Goal: Information Seeking & Learning: Learn about a topic

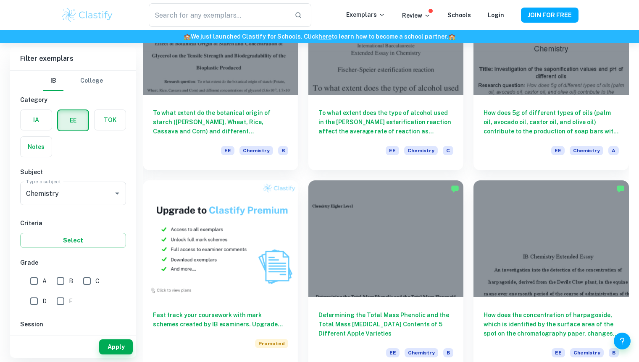
scroll to position [330, 0]
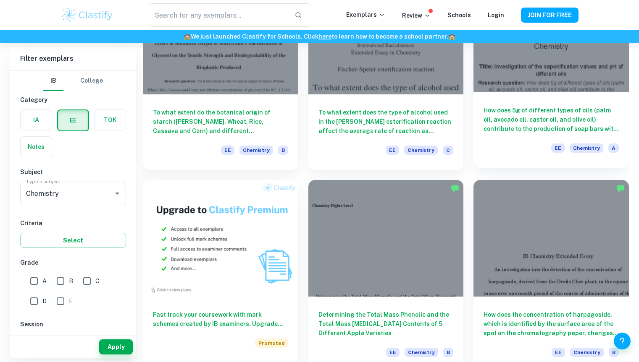
click at [530, 116] on h6 "How does 5g of different types of oils (palm oil, avocado oil, castor oil, and …" at bounding box center [550, 120] width 135 height 28
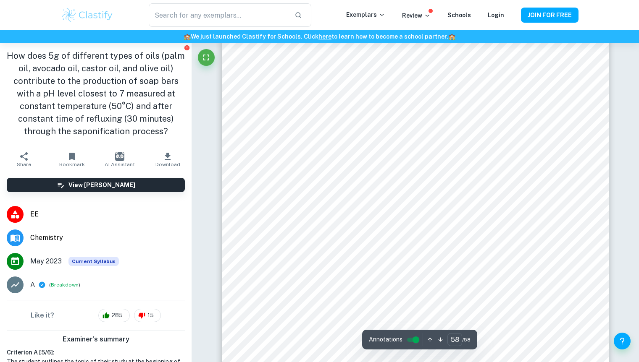
scroll to position [29649, 0]
type input "16"
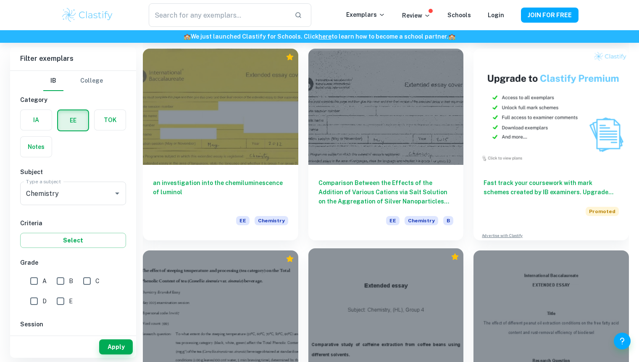
scroll to position [2563, 0]
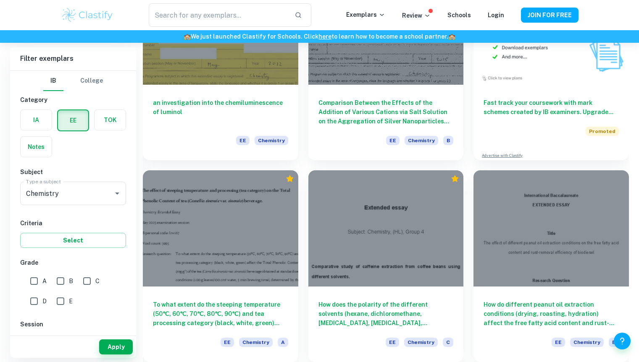
click at [60, 300] on input "E" at bounding box center [60, 301] width 17 height 17
checkbox input "true"
click at [119, 347] on button "Apply" at bounding box center [116, 347] width 34 height 15
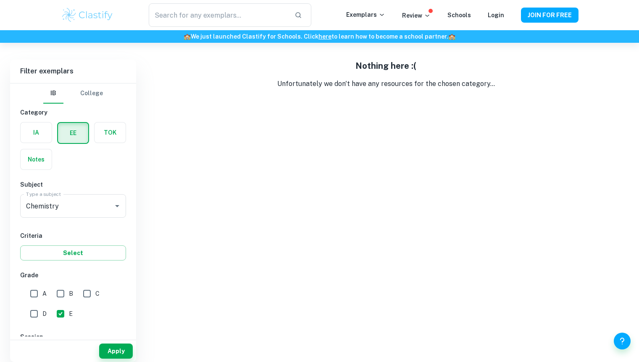
scroll to position [43, 0]
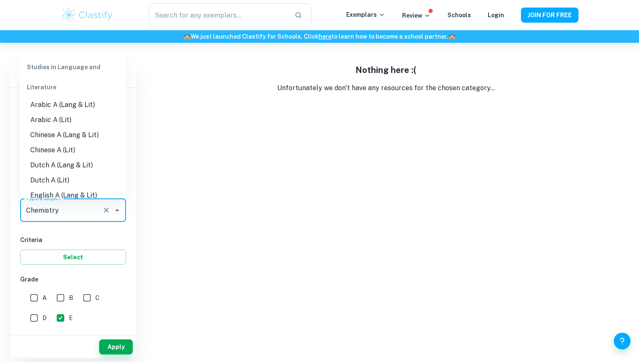
click at [70, 207] on input "Chemistry" at bounding box center [61, 210] width 75 height 16
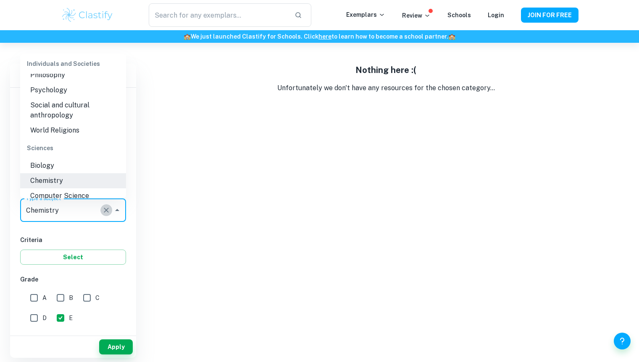
click at [104, 208] on icon "Clear" at bounding box center [106, 210] width 8 height 8
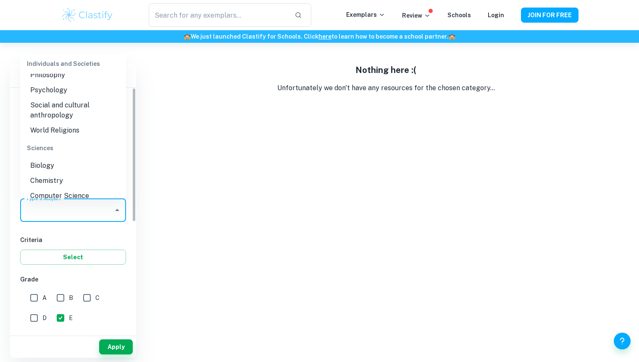
scroll to position [0, 0]
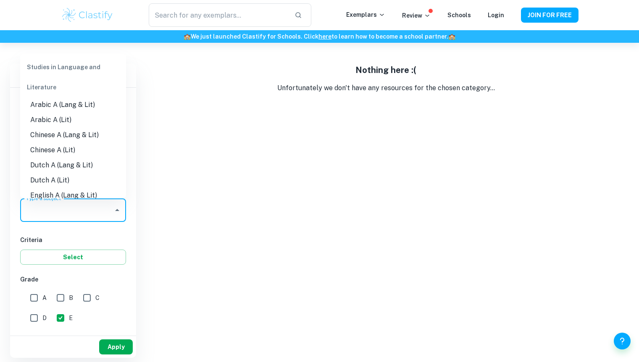
click at [118, 346] on button "Apply" at bounding box center [116, 347] width 34 height 15
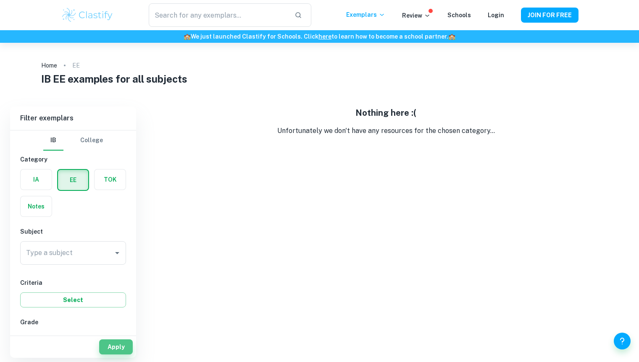
click at [118, 346] on button "Apply" at bounding box center [116, 347] width 34 height 15
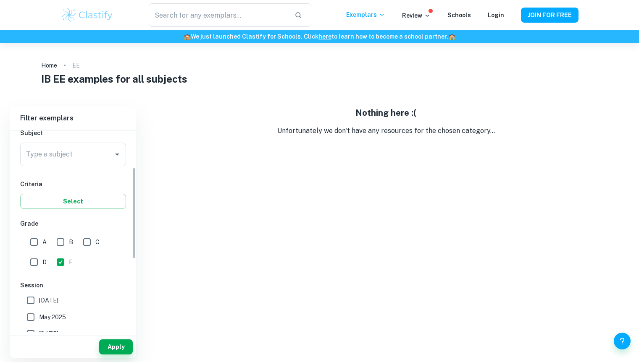
scroll to position [103, 0]
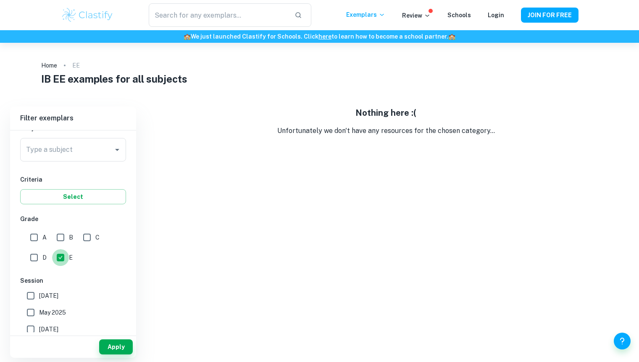
click at [63, 256] on input "E" at bounding box center [60, 257] width 17 height 17
checkbox input "false"
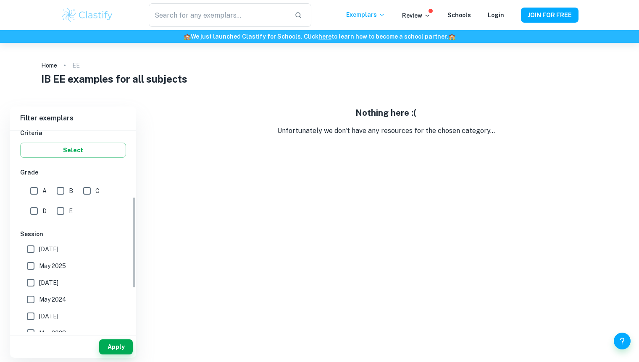
scroll to position [147, 0]
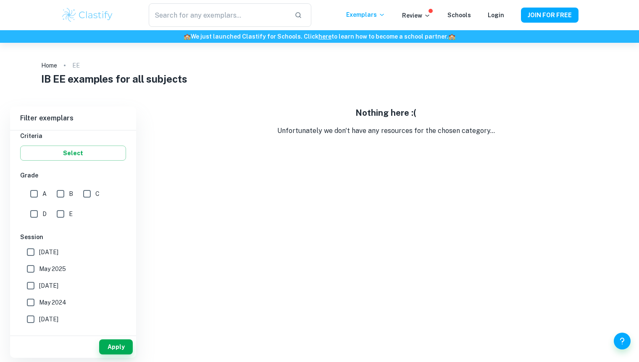
click at [33, 270] on input "May 2025" at bounding box center [30, 269] width 17 height 17
checkbox input "true"
click at [120, 346] on button "Apply" at bounding box center [116, 347] width 34 height 15
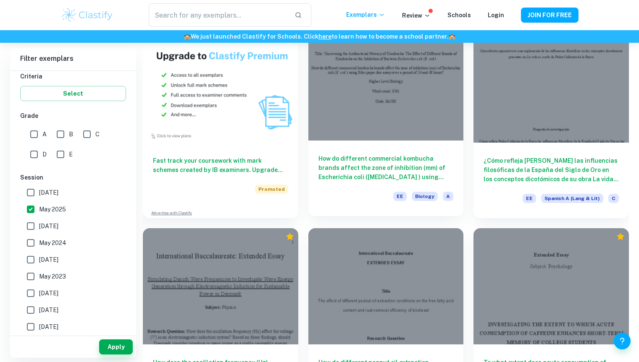
scroll to position [485, 0]
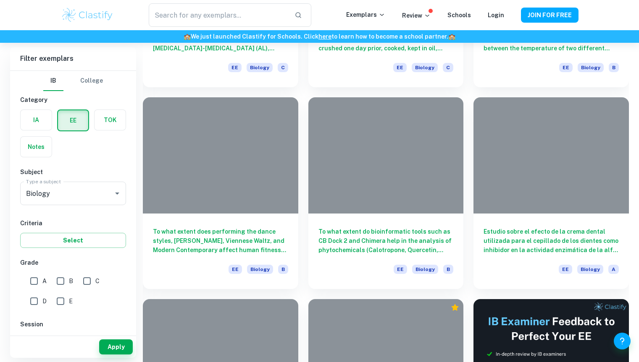
scroll to position [3041, 0]
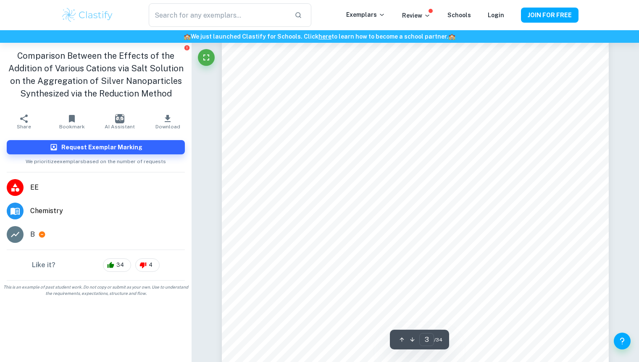
scroll to position [1373, 0]
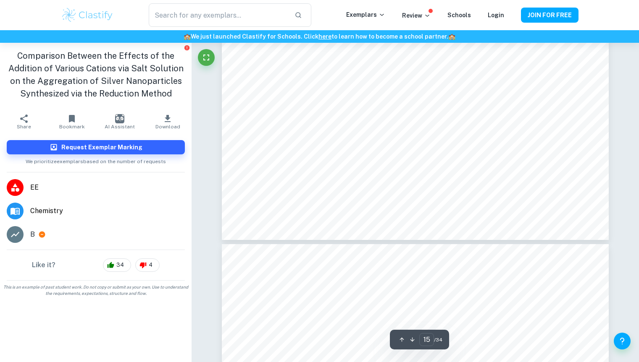
type input "16"
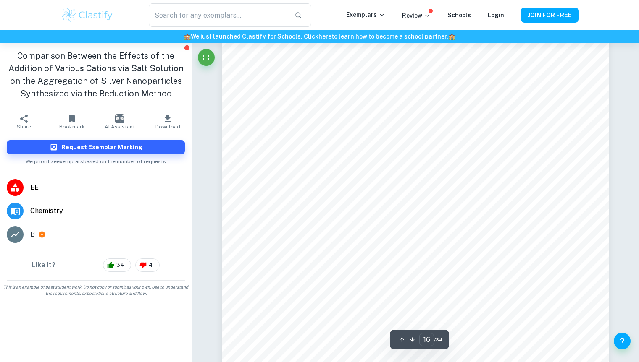
scroll to position [8597, 0]
